Goal: Find specific page/section: Find specific page/section

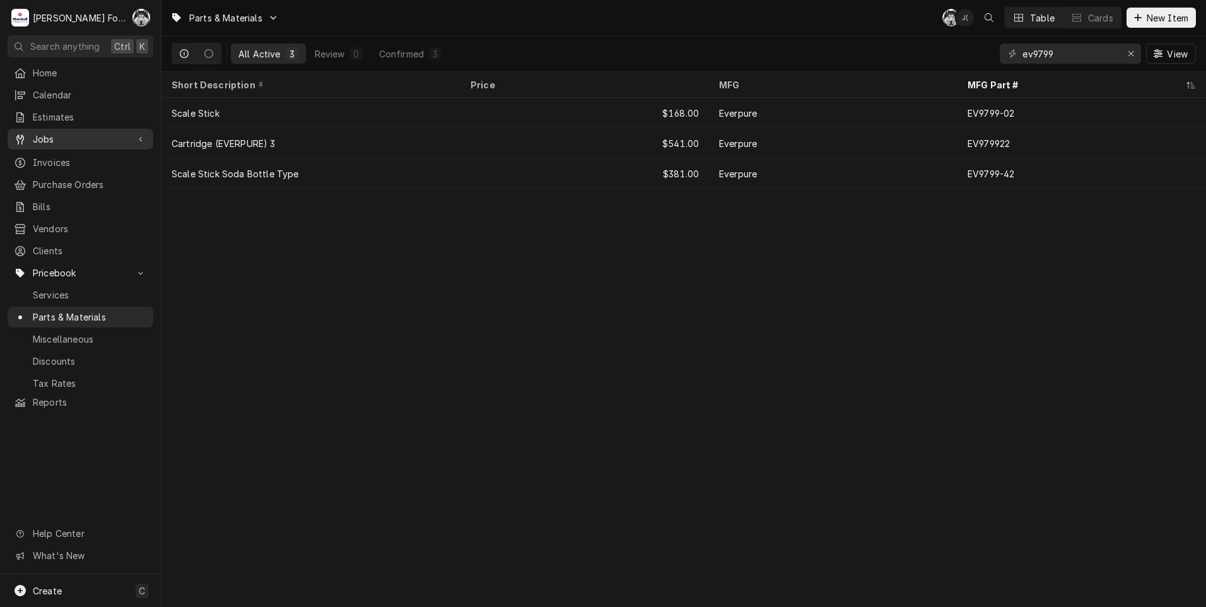
click at [50, 132] on span "Jobs" at bounding box center [80, 138] width 95 height 13
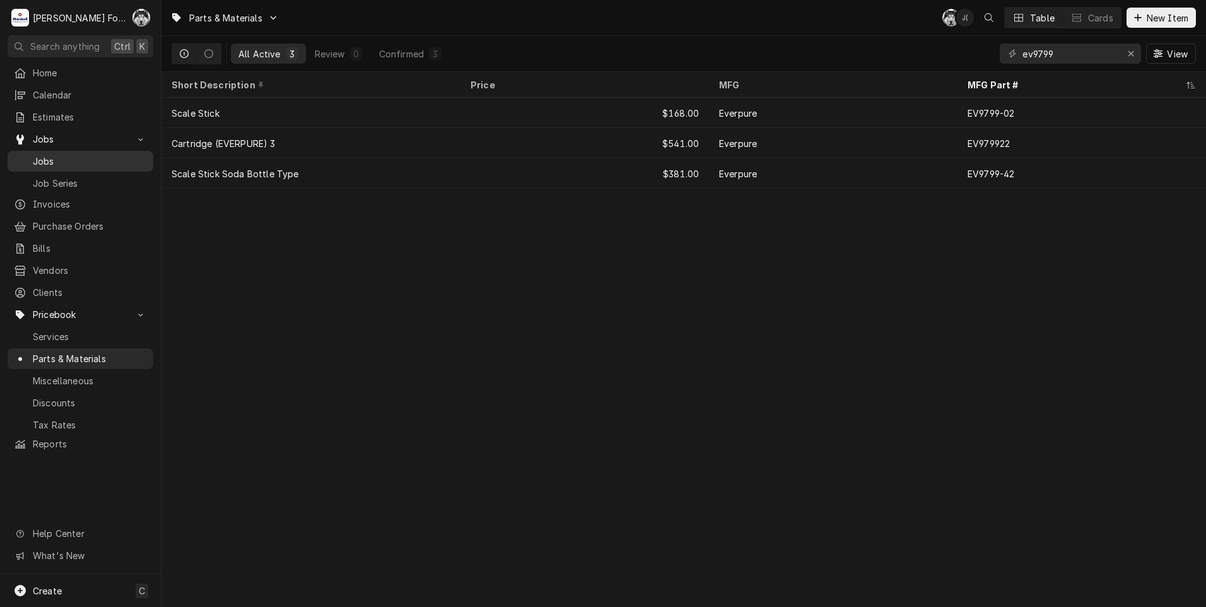
click at [55, 155] on span "Jobs" at bounding box center [90, 161] width 114 height 13
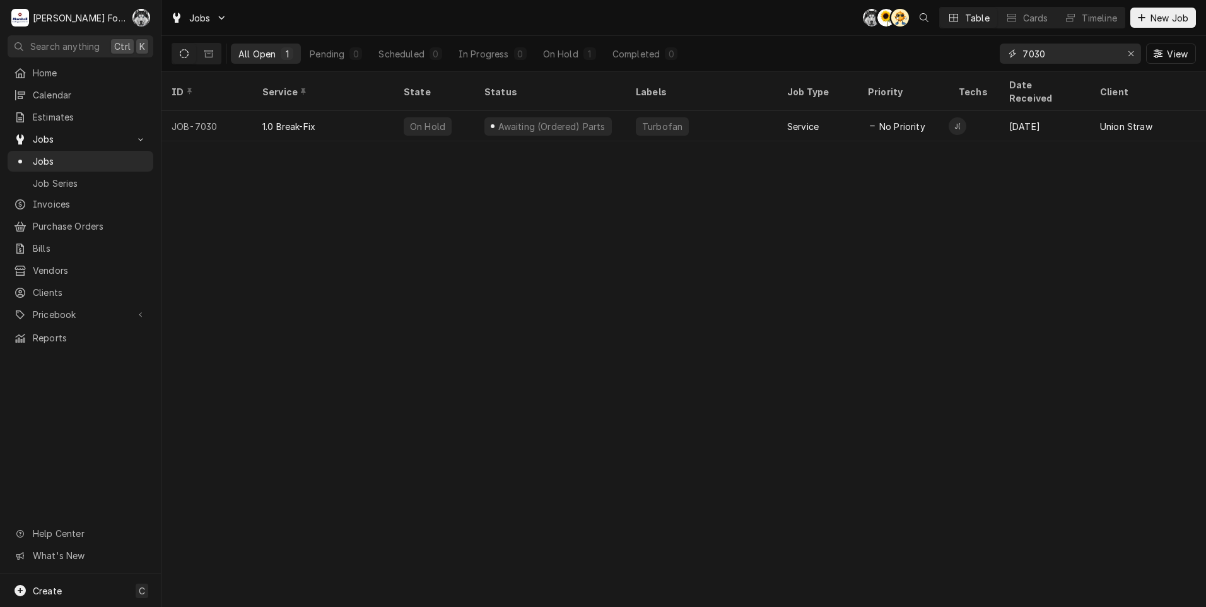
click at [1132, 52] on icon "Erase input" at bounding box center [1131, 53] width 7 height 9
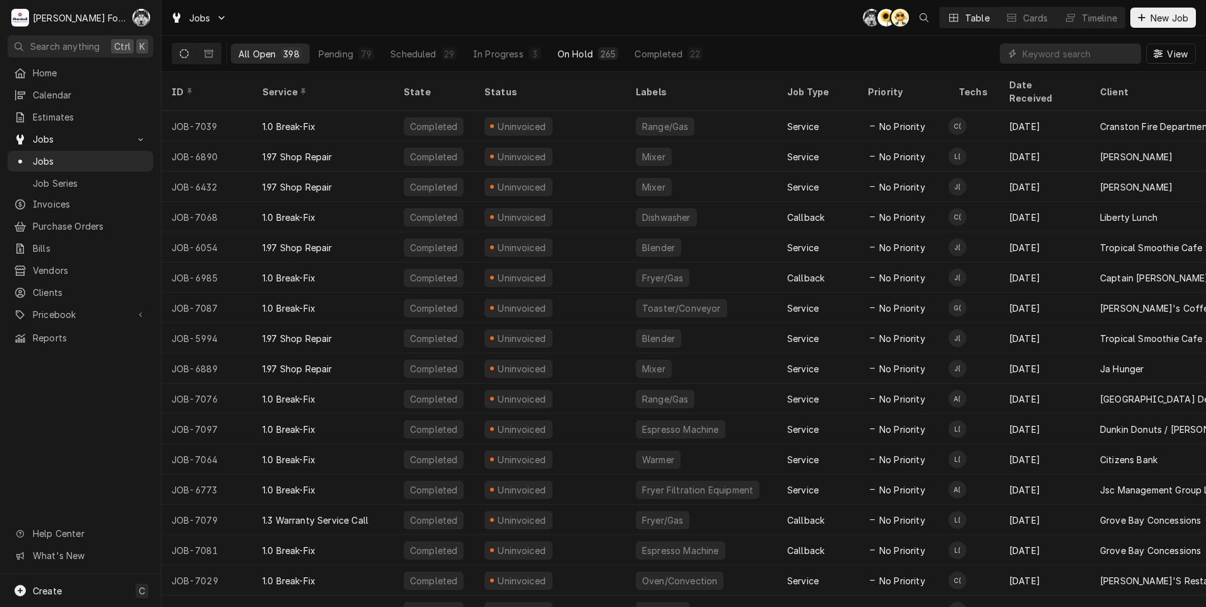
click at [578, 51] on div "On Hold" at bounding box center [575, 53] width 35 height 13
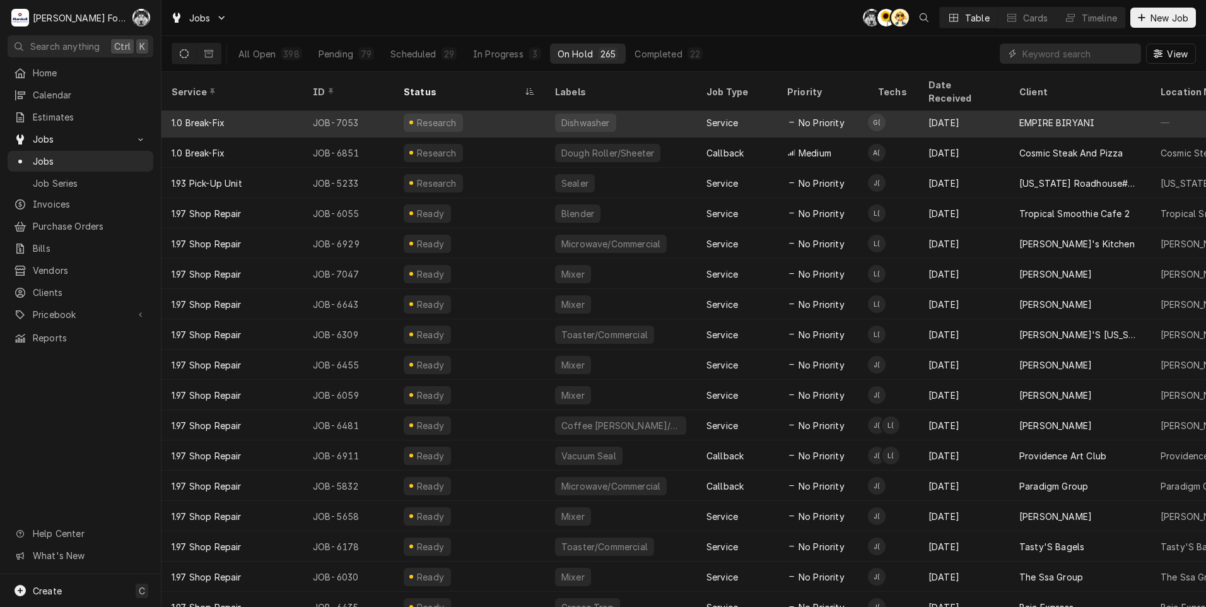
scroll to position [134, 0]
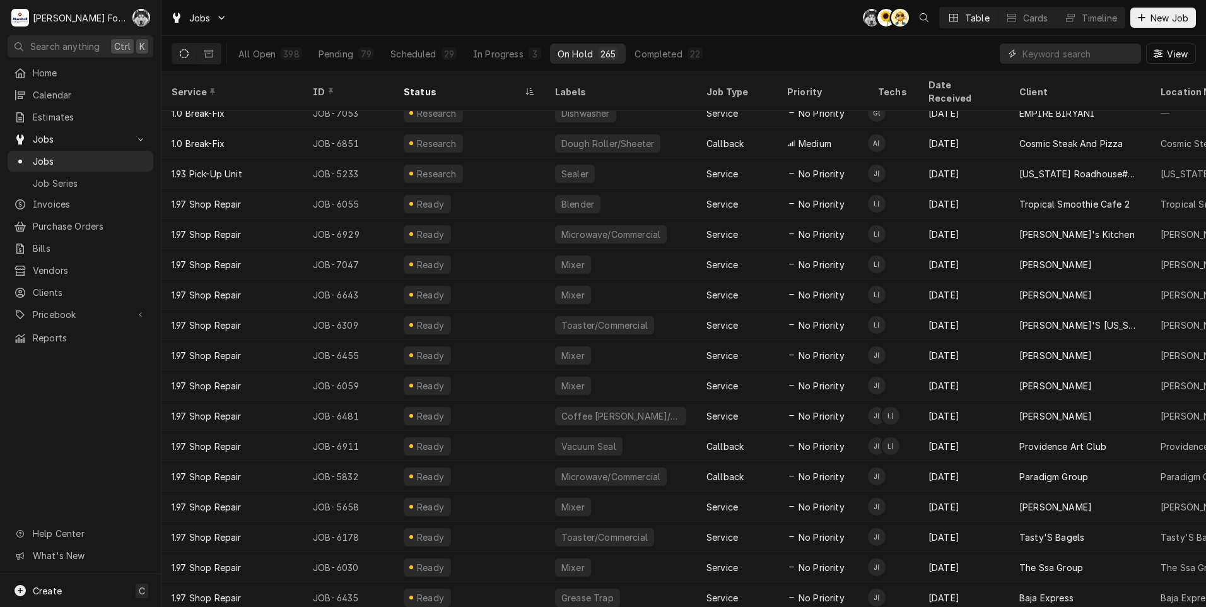
click at [1031, 50] on input "Dynamic Content Wrapper" at bounding box center [1079, 54] width 112 height 20
type input "not"
